Goal: Task Accomplishment & Management: Manage account settings

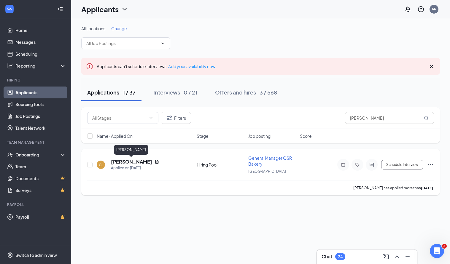
click at [138, 163] on h5 "[PERSON_NAME]" at bounding box center [131, 162] width 41 height 7
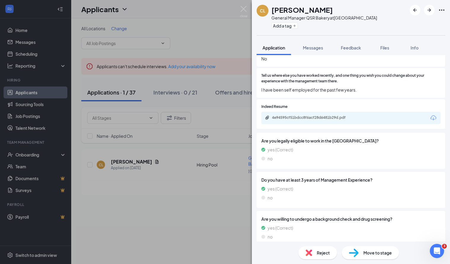
scroll to position [153, 0]
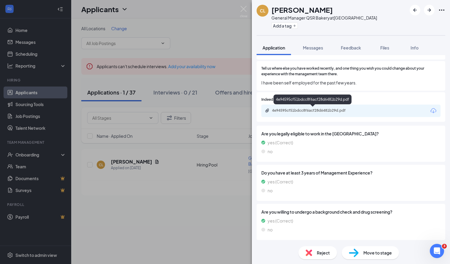
click at [348, 112] on div "4e94595cf51bdcc8f6acf28d6481b29d.pdf" at bounding box center [313, 110] width 83 height 5
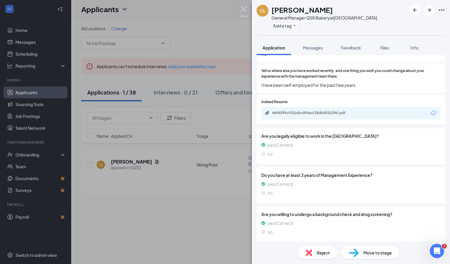
click at [245, 10] on img at bounding box center [243, 12] width 7 height 12
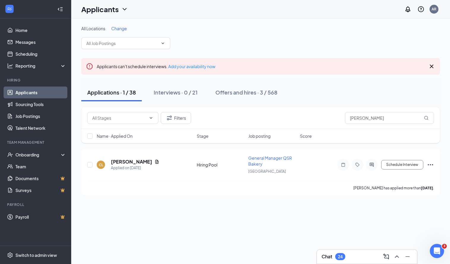
click at [117, 29] on span "Change" at bounding box center [119, 28] width 16 height 5
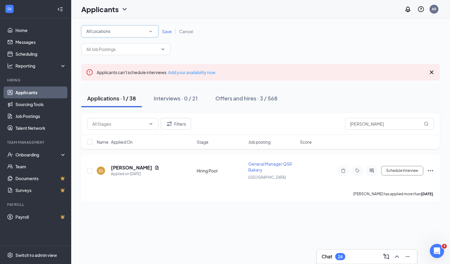
click at [150, 33] on icon "SmallChevronDown" at bounding box center [150, 31] width 5 height 5
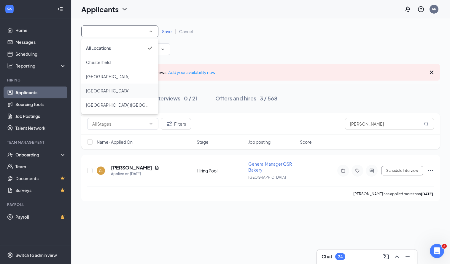
click at [103, 91] on span "[GEOGRAPHIC_DATA]" at bounding box center [107, 90] width 43 height 5
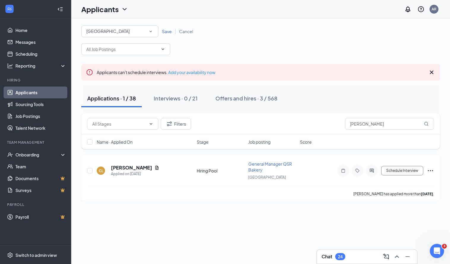
click at [170, 34] on span "Save" at bounding box center [167, 31] width 10 height 5
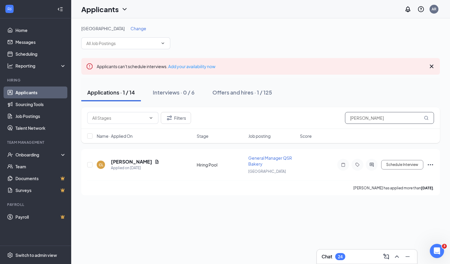
drag, startPoint x: 372, startPoint y: 115, endPoint x: 329, endPoint y: 115, distance: 43.0
click at [330, 115] on div "Filters [PERSON_NAME]" at bounding box center [260, 118] width 347 height 12
drag, startPoint x: 364, startPoint y: 122, endPoint x: 314, endPoint y: 116, distance: 49.6
click at [315, 117] on div "Filters [PERSON_NAME]" at bounding box center [260, 118] width 347 height 12
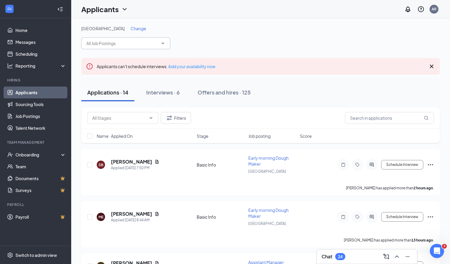
click at [163, 42] on icon "ChevronDown" at bounding box center [163, 43] width 5 height 5
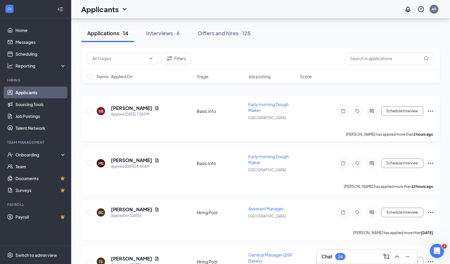
scroll to position [119, 0]
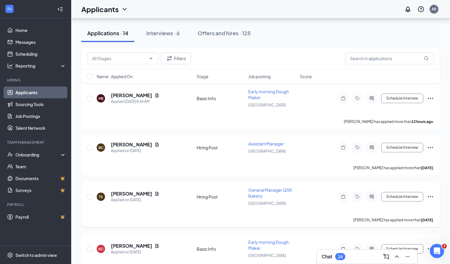
click at [280, 189] on span "General Manager QSR Bakery" at bounding box center [270, 193] width 44 height 11
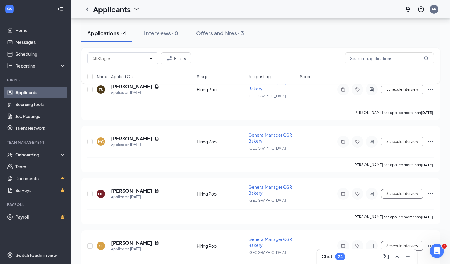
scroll to position [99, 0]
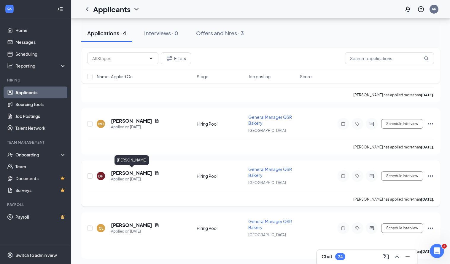
click at [122, 172] on h5 "[PERSON_NAME]" at bounding box center [131, 173] width 41 height 7
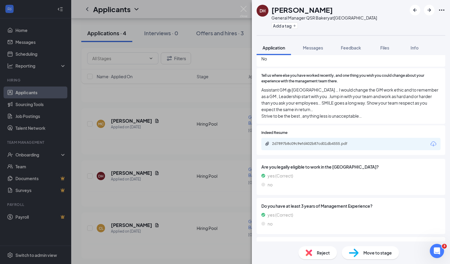
scroll to position [195, 0]
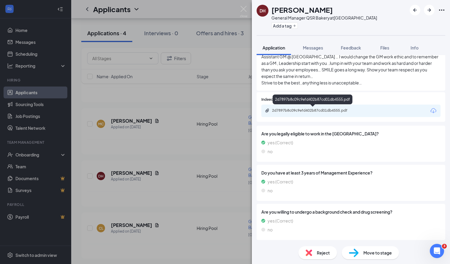
click at [359, 110] on div "2d7897b8c09c9efd402b87cd01db4555.pdf" at bounding box center [313, 110] width 96 height 5
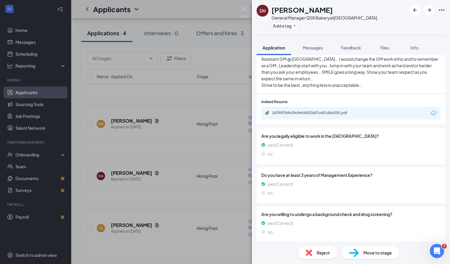
click at [321, 253] on span "Reject" at bounding box center [323, 253] width 13 height 7
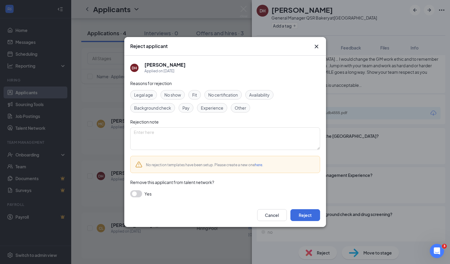
click at [215, 110] on span "Experience" at bounding box center [212, 108] width 23 height 7
click at [306, 214] on button "Reject" at bounding box center [306, 216] width 30 height 12
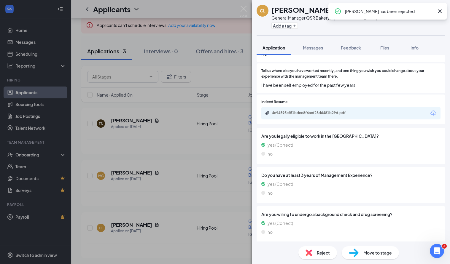
scroll to position [150, 0]
click at [244, 9] on img at bounding box center [243, 12] width 7 height 12
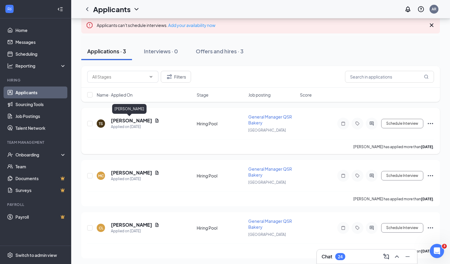
click at [120, 120] on h5 "[PERSON_NAME]" at bounding box center [131, 121] width 41 height 7
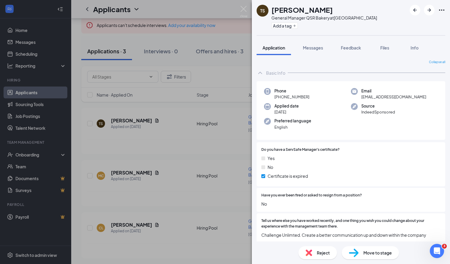
scroll to position [153, 0]
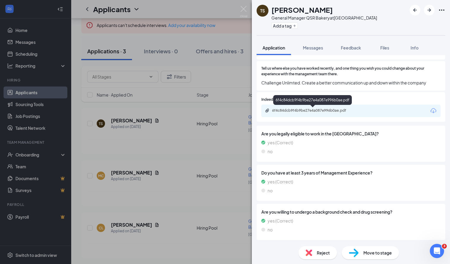
click at [348, 111] on div "6f4c84dcb9f4b9be27e4a087e996b0ae.pdf" at bounding box center [313, 110] width 83 height 5
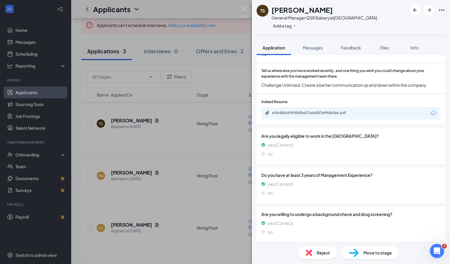
click at [325, 253] on span "Reject" at bounding box center [323, 253] width 13 height 7
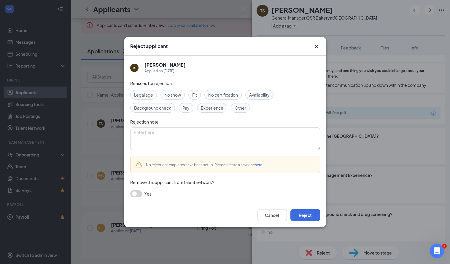
click at [210, 109] on span "Experience" at bounding box center [212, 108] width 23 height 7
click at [196, 96] on span "Fit" at bounding box center [194, 95] width 5 height 7
click at [207, 107] on span "Experience" at bounding box center [212, 108] width 23 height 7
click at [309, 214] on button "Reject" at bounding box center [306, 216] width 30 height 12
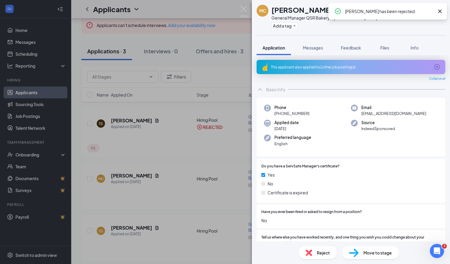
click at [439, 13] on icon "Cross" at bounding box center [440, 11] width 7 height 7
click at [245, 7] on img at bounding box center [243, 12] width 7 height 12
